Goal: Navigation & Orientation: Understand site structure

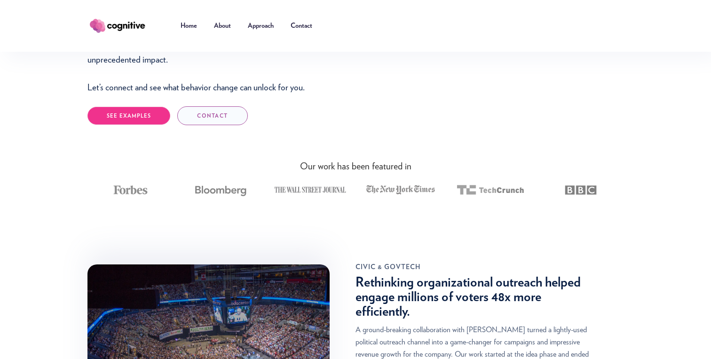
click at [146, 122] on link "SEE EXAMPLES" at bounding box center [128, 115] width 83 height 17
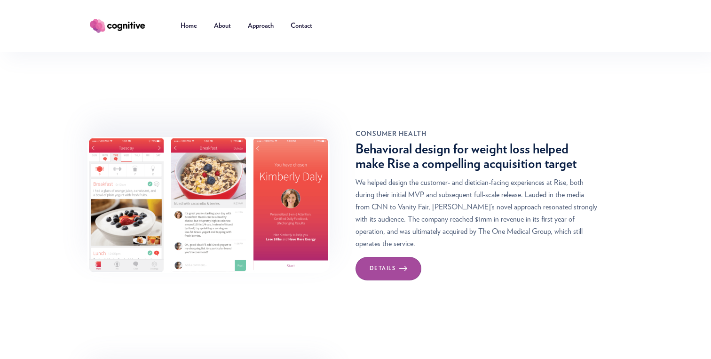
scroll to position [2815, 0]
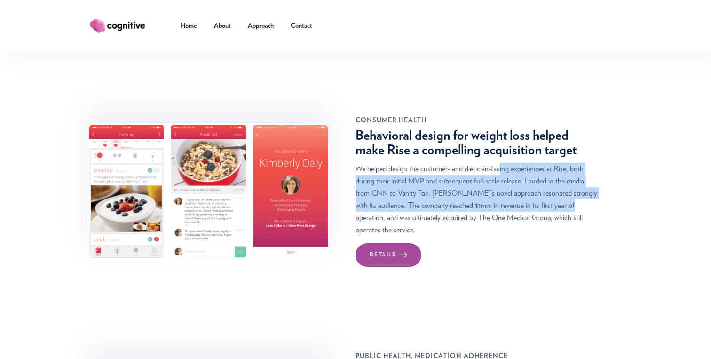
drag, startPoint x: 499, startPoint y: 122, endPoint x: 533, endPoint y: 164, distance: 53.8
click at [533, 164] on p "We helped design the customer- and dietician-facing experiences at Rise, both d…" at bounding box center [476, 199] width 242 height 73
drag, startPoint x: 533, startPoint y: 164, endPoint x: 505, endPoint y: 130, distance: 43.8
click at [505, 163] on p "We helped design the customer- and dietician-facing experiences at Rise, both d…" at bounding box center [476, 199] width 242 height 73
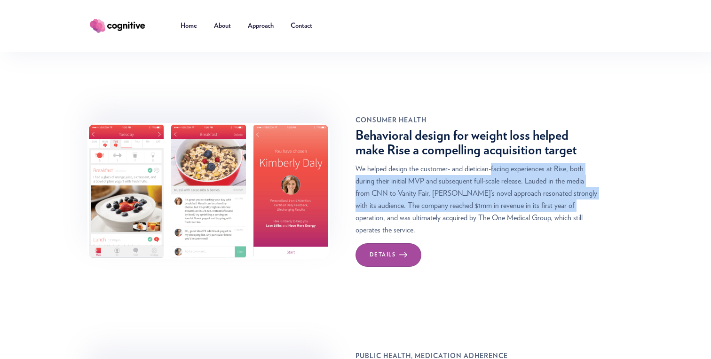
click at [505, 163] on p "We helped design the customer- and dietician-facing experiences at Rise, both d…" at bounding box center [476, 199] width 242 height 73
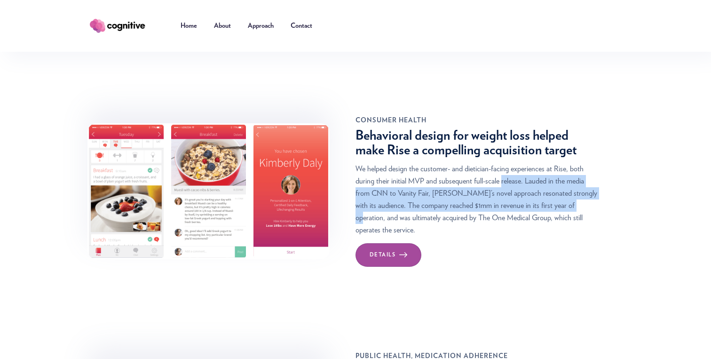
drag, startPoint x: 505, startPoint y: 130, endPoint x: 541, endPoint y: 166, distance: 51.5
click at [541, 166] on p "We helped design the customer- and dietician-facing experiences at Rise, both d…" at bounding box center [476, 199] width 242 height 73
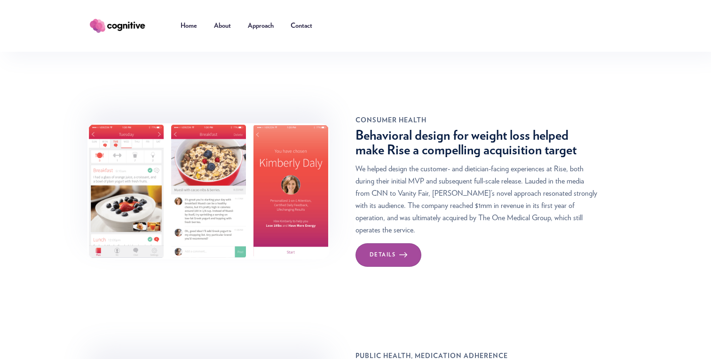
click at [541, 166] on p "We helped design the customer- and dietician-facing experiences at Rise, both d…" at bounding box center [476, 199] width 242 height 73
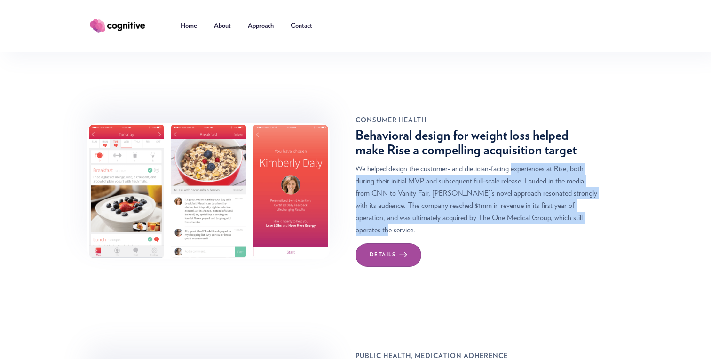
drag, startPoint x: 541, startPoint y: 166, endPoint x: 510, endPoint y: 125, distance: 51.7
click at [510, 163] on p "We helped design the customer- and dietician-facing experiences at Rise, both d…" at bounding box center [476, 199] width 242 height 73
drag, startPoint x: 510, startPoint y: 125, endPoint x: 543, endPoint y: 169, distance: 54.8
click at [543, 169] on p "We helped design the customer- and dietician-facing experiences at Rise, both d…" at bounding box center [476, 199] width 242 height 73
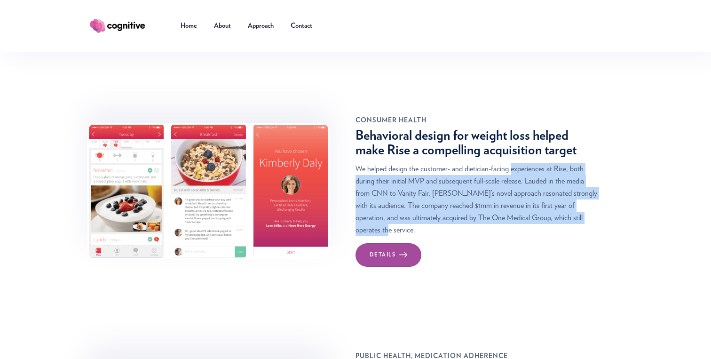
click at [543, 169] on p "We helped design the customer- and dietician-facing experiences at Rise, both d…" at bounding box center [476, 199] width 242 height 73
drag, startPoint x: 543, startPoint y: 169, endPoint x: 518, endPoint y: 125, distance: 50.9
click at [518, 163] on p "We helped design the customer- and dietician-facing experiences at Rise, both d…" at bounding box center [476, 199] width 242 height 73
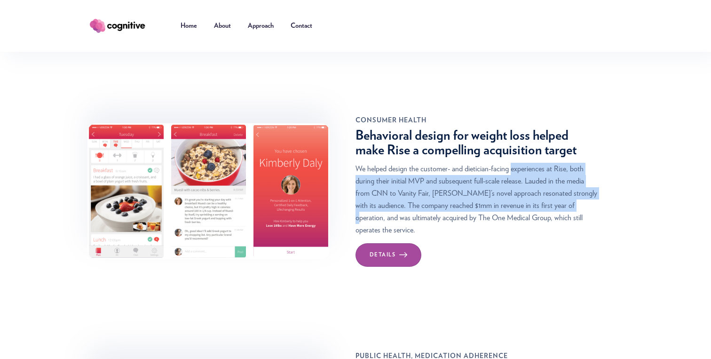
drag, startPoint x: 518, startPoint y: 125, endPoint x: 535, endPoint y: 164, distance: 43.0
click at [535, 164] on p "We helped design the customer- and dietician-facing experiences at Rise, both d…" at bounding box center [476, 199] width 242 height 73
drag, startPoint x: 535, startPoint y: 164, endPoint x: 512, endPoint y: 126, distance: 44.5
click at [512, 163] on p "We helped design the customer- and dietician-facing experiences at Rise, both d…" at bounding box center [476, 199] width 242 height 73
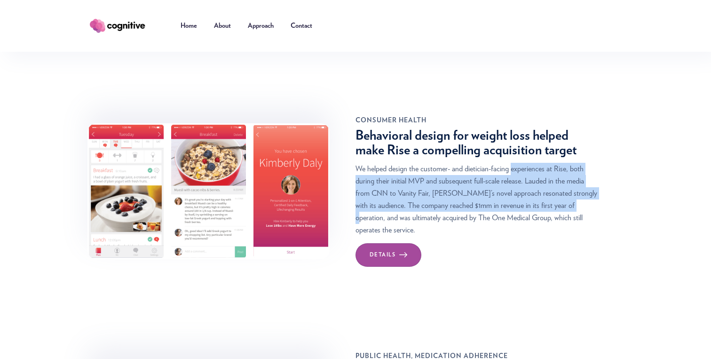
click at [512, 163] on p "We helped design the customer- and dietician-facing experiences at Rise, both d…" at bounding box center [476, 199] width 242 height 73
drag, startPoint x: 512, startPoint y: 126, endPoint x: 526, endPoint y: 160, distance: 37.1
click at [526, 163] on p "We helped design the customer- and dietician-facing experiences at Rise, both d…" at bounding box center [476, 199] width 242 height 73
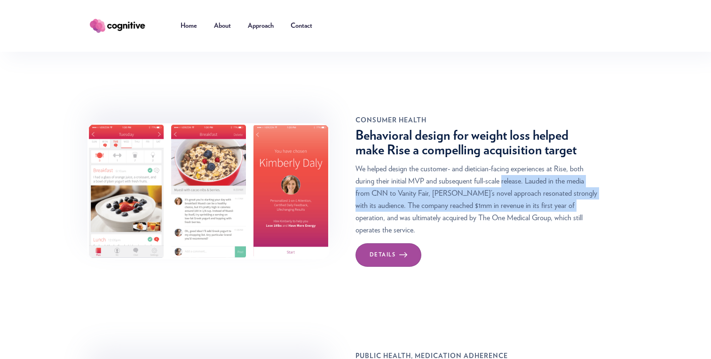
drag, startPoint x: 526, startPoint y: 160, endPoint x: 513, endPoint y: 136, distance: 27.4
click at [513, 163] on p "We helped design the customer- and dietician-facing experiences at Rise, both d…" at bounding box center [476, 199] width 242 height 73
drag, startPoint x: 513, startPoint y: 136, endPoint x: 523, endPoint y: 160, distance: 25.5
click at [523, 163] on p "We helped design the customer- and dietician-facing experiences at Rise, both d…" at bounding box center [476, 199] width 242 height 73
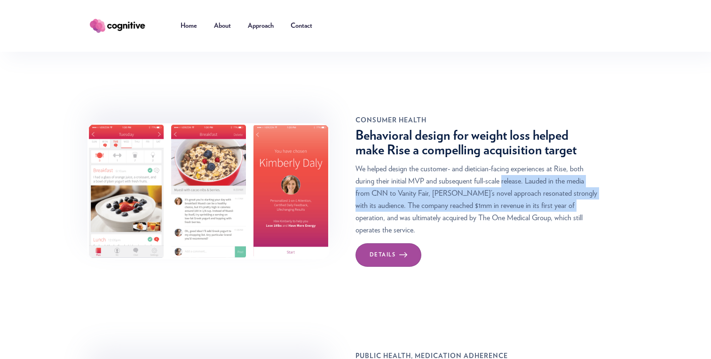
click at [523, 163] on p "We helped design the customer- and dietician-facing experiences at Rise, both d…" at bounding box center [476, 199] width 242 height 73
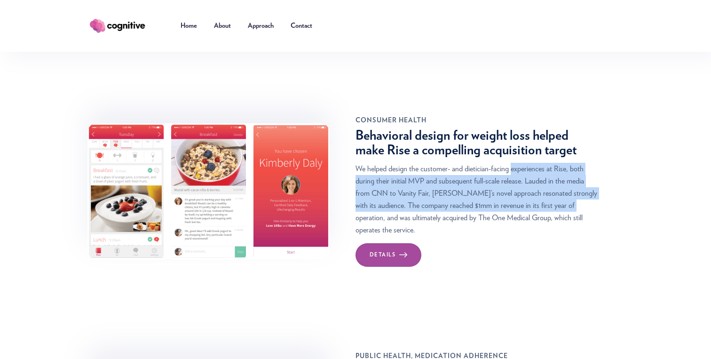
drag, startPoint x: 523, startPoint y: 160, endPoint x: 508, endPoint y: 130, distance: 33.4
click at [508, 163] on p "We helped design the customer- and dietician-facing experiences at Rise, both d…" at bounding box center [476, 199] width 242 height 73
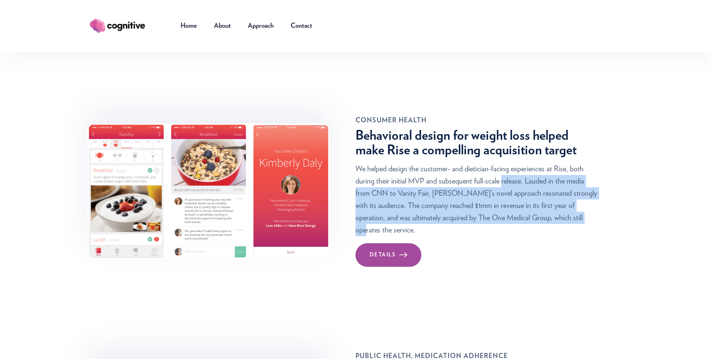
drag, startPoint x: 508, startPoint y: 130, endPoint x: 530, endPoint y: 171, distance: 46.7
click at [530, 171] on p "We helped design the customer- and dietician-facing experiences at Rise, both d…" at bounding box center [476, 199] width 242 height 73
drag, startPoint x: 530, startPoint y: 171, endPoint x: 508, endPoint y: 130, distance: 46.9
click at [508, 163] on p "We helped design the customer- and dietician-facing experiences at Rise, both d…" at bounding box center [476, 199] width 242 height 73
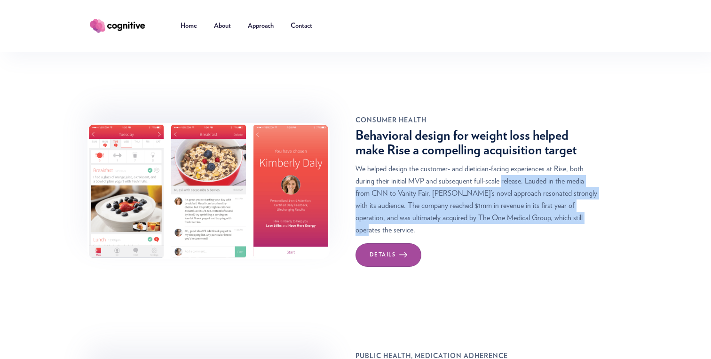
click at [508, 163] on p "We helped design the customer- and dietician-facing experiences at Rise, both d…" at bounding box center [476, 199] width 242 height 73
drag, startPoint x: 508, startPoint y: 130, endPoint x: 534, endPoint y: 171, distance: 48.6
click at [534, 171] on p "We helped design the customer- and dietician-facing experiences at Rise, both d…" at bounding box center [476, 199] width 242 height 73
drag, startPoint x: 534, startPoint y: 171, endPoint x: 508, endPoint y: 130, distance: 48.0
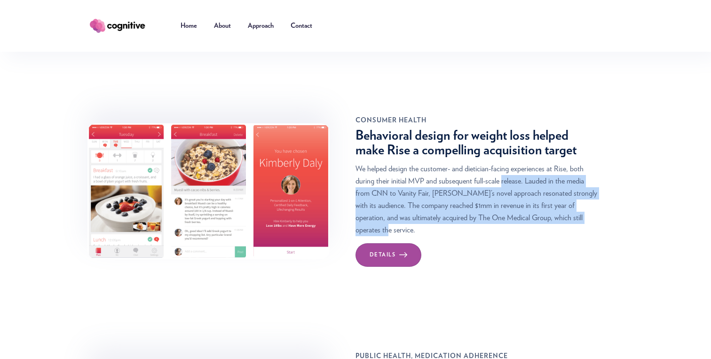
click at [508, 163] on p "We helped design the customer- and dietician-facing experiences at Rise, both d…" at bounding box center [476, 199] width 242 height 73
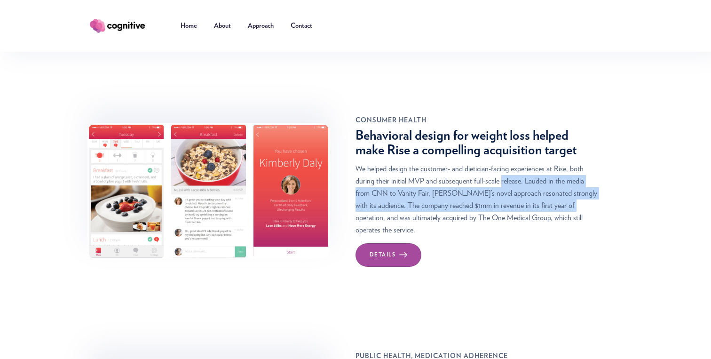
drag, startPoint x: 508, startPoint y: 130, endPoint x: 532, endPoint y: 165, distance: 41.6
click at [532, 165] on p "We helped design the customer- and dietician-facing experiences at Rise, both d…" at bounding box center [476, 199] width 242 height 73
drag, startPoint x: 532, startPoint y: 165, endPoint x: 514, endPoint y: 134, distance: 35.8
click at [514, 163] on p "We helped design the customer- and dietician-facing experiences at Rise, both d…" at bounding box center [476, 199] width 242 height 73
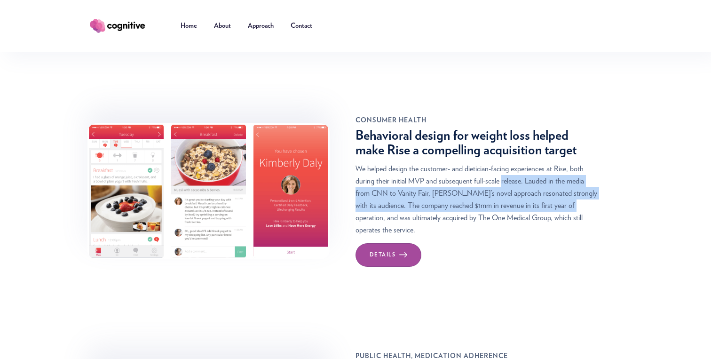
click at [514, 163] on p "We helped design the customer- and dietician-facing experiences at Rise, both d…" at bounding box center [476, 199] width 242 height 73
drag, startPoint x: 514, startPoint y: 134, endPoint x: 531, endPoint y: 166, distance: 37.2
click at [531, 166] on p "We helped design the customer- and dietician-facing experiences at Rise, both d…" at bounding box center [476, 199] width 242 height 73
drag, startPoint x: 531, startPoint y: 166, endPoint x: 510, endPoint y: 131, distance: 41.8
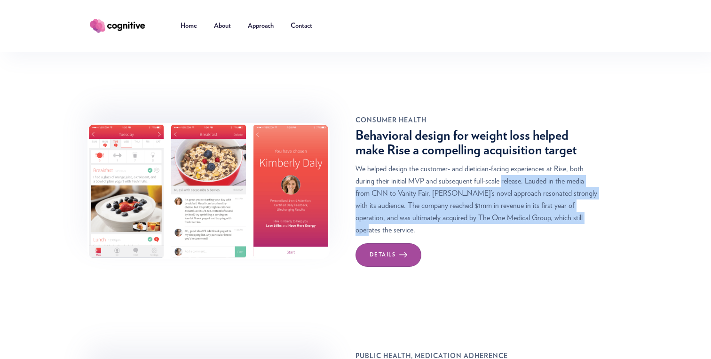
click at [510, 163] on p "We helped design the customer- and dietician-facing experiences at Rise, both d…" at bounding box center [476, 199] width 242 height 73
drag, startPoint x: 510, startPoint y: 131, endPoint x: 534, endPoint y: 165, distance: 42.1
click at [534, 165] on p "We helped design the customer- and dietician-facing experiences at Rise, both d…" at bounding box center [476, 199] width 242 height 73
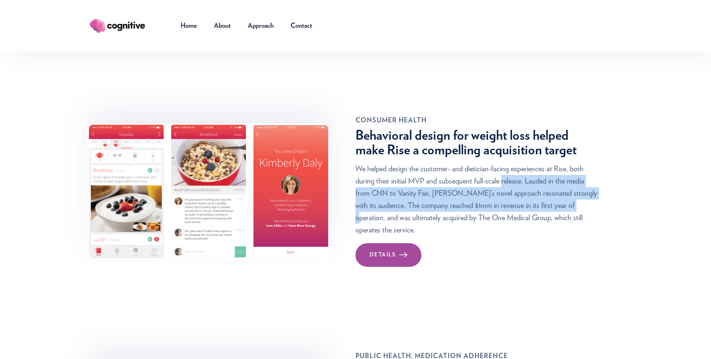
drag, startPoint x: 534, startPoint y: 165, endPoint x: 513, endPoint y: 132, distance: 39.3
click at [513, 163] on p "We helped design the customer- and dietician-facing experiences at Rise, both d…" at bounding box center [476, 199] width 242 height 73
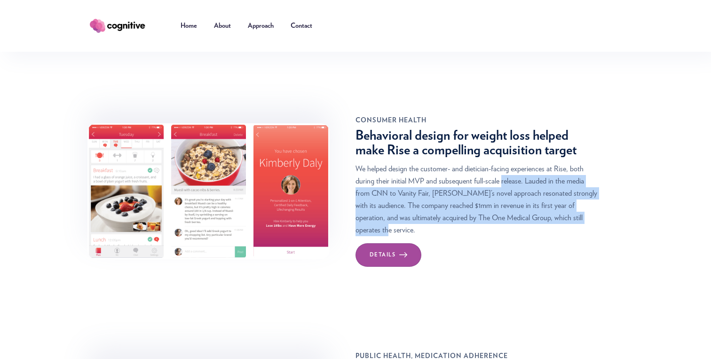
drag, startPoint x: 513, startPoint y: 132, endPoint x: 547, endPoint y: 172, distance: 52.1
click at [547, 172] on p "We helped design the customer- and dietician-facing experiences at Rise, both d…" at bounding box center [476, 199] width 242 height 73
drag, startPoint x: 547, startPoint y: 172, endPoint x: 523, endPoint y: 134, distance: 45.0
click at [523, 163] on p "We helped design the customer- and dietician-facing experiences at Rise, both d…" at bounding box center [476, 199] width 242 height 73
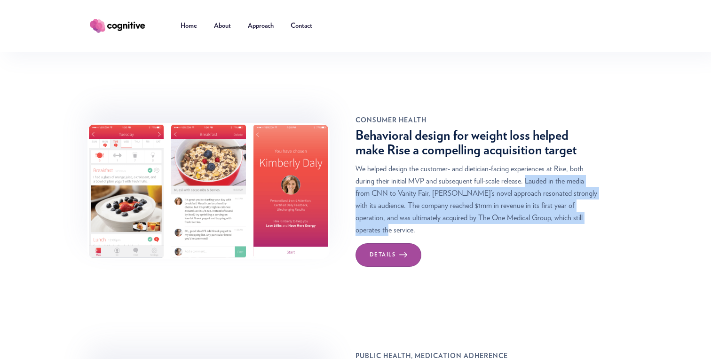
click at [523, 163] on p "We helped design the customer- and dietician-facing experiences at Rise, both d…" at bounding box center [476, 199] width 242 height 73
drag, startPoint x: 523, startPoint y: 134, endPoint x: 545, endPoint y: 171, distance: 43.2
click at [544, 171] on p "We helped design the customer- and dietician-facing experiences at Rise, both d…" at bounding box center [476, 199] width 242 height 73
click at [545, 171] on p "We helped design the customer- and dietician-facing experiences at Rise, both d…" at bounding box center [476, 199] width 242 height 73
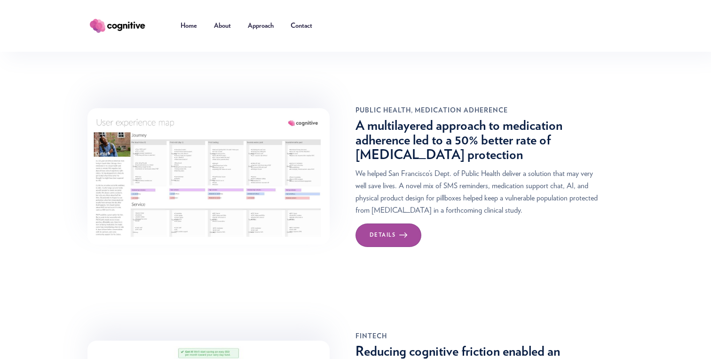
scroll to position [0, 0]
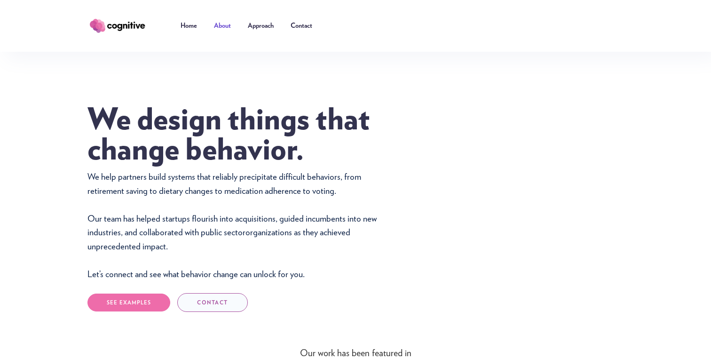
click at [227, 27] on link "About" at bounding box center [222, 26] width 34 height 28
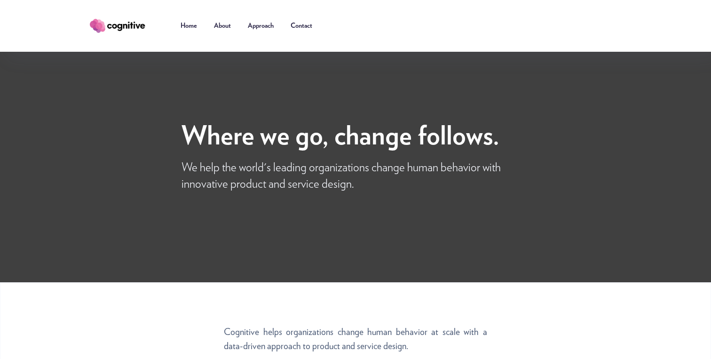
click at [267, 31] on link "Approach" at bounding box center [260, 26] width 43 height 28
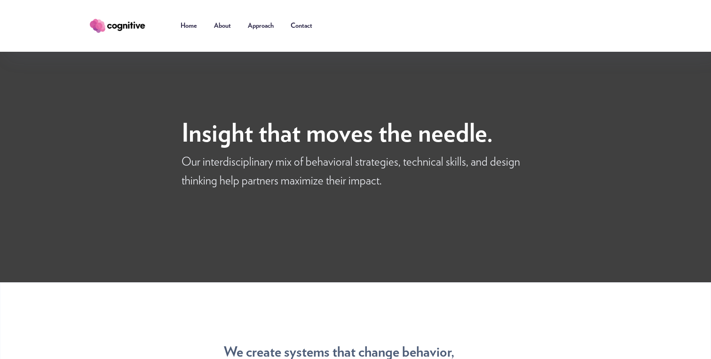
click at [268, 32] on link "Approach" at bounding box center [260, 26] width 43 height 28
click at [225, 27] on link "About" at bounding box center [222, 26] width 34 height 28
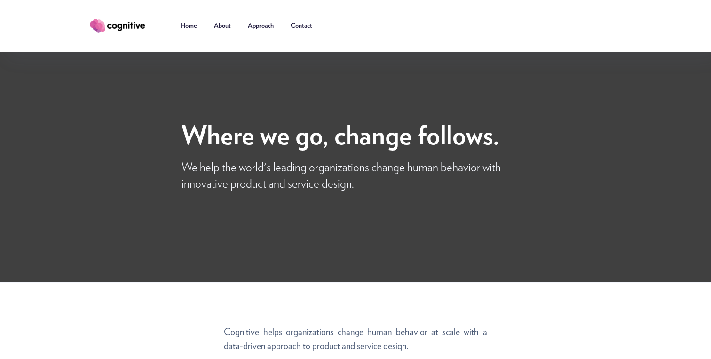
click at [226, 34] on link "About" at bounding box center [222, 26] width 34 height 28
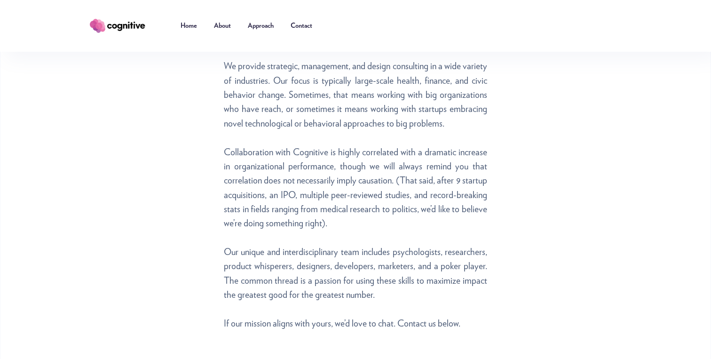
scroll to position [610, 0]
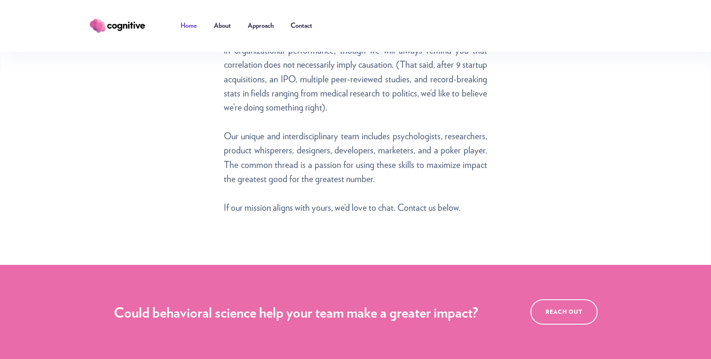
click at [194, 29] on link "Home" at bounding box center [188, 26] width 33 height 28
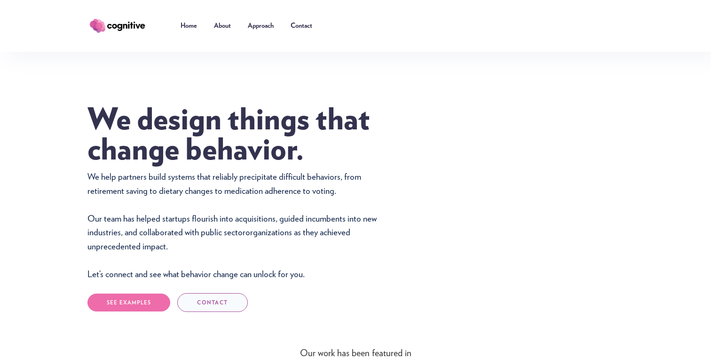
scroll to position [187, 0]
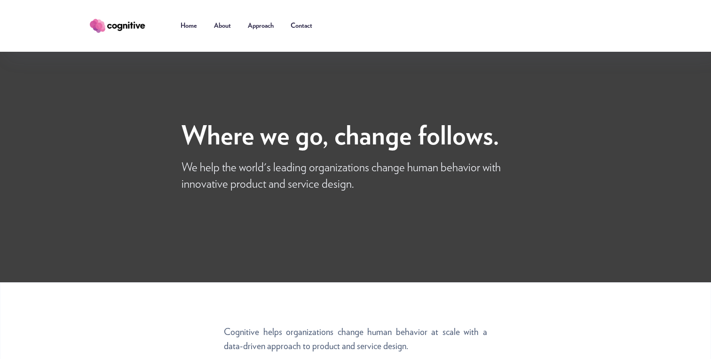
scroll to position [610, 0]
